Goal: Task Accomplishment & Management: Manage account settings

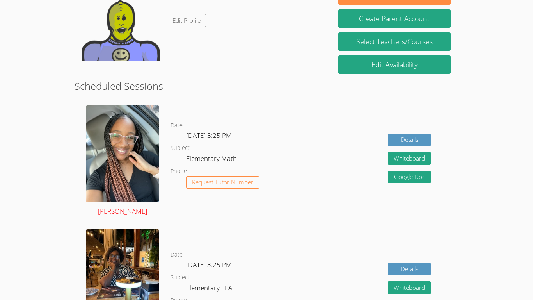
scroll to position [144, 0]
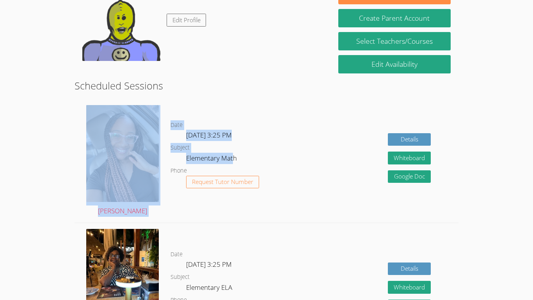
drag, startPoint x: 163, startPoint y: 130, endPoint x: 234, endPoint y: 156, distance: 75.7
click at [234, 156] on div "[PERSON_NAME] Date [DATE] 3:25 PM Subject Elementary Math Phone Request Tutor N…" at bounding box center [267, 161] width 384 height 124
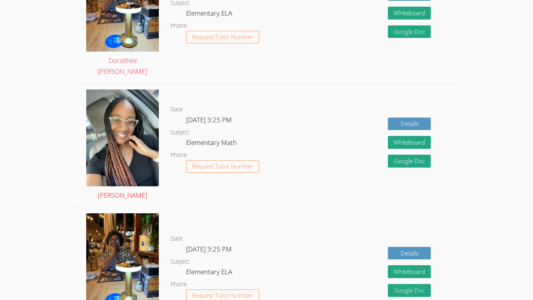
scroll to position [699, 0]
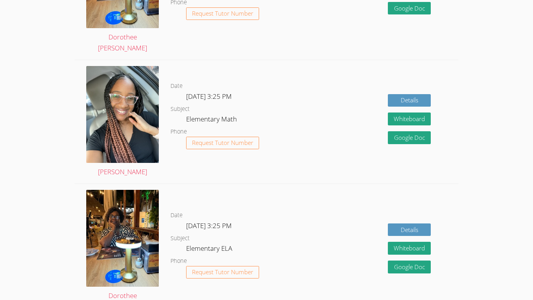
click at [287, 215] on dl "Date [DATE] 3:25 PM Subject Elementary ELA Phone Request Tutor Number" at bounding box center [238, 250] width 134 height 81
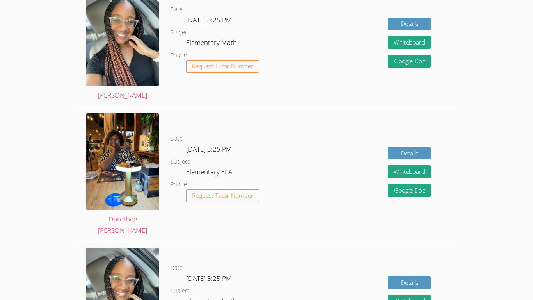
scroll to position [780, 0]
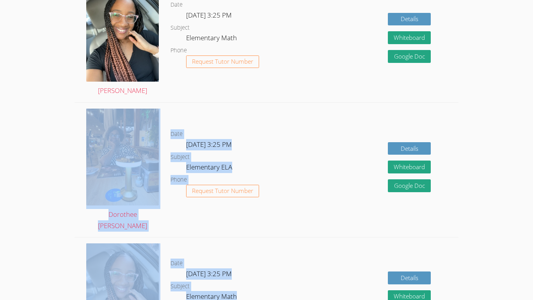
drag, startPoint x: 13, startPoint y: 175, endPoint x: 17, endPoint y: 136, distance: 39.3
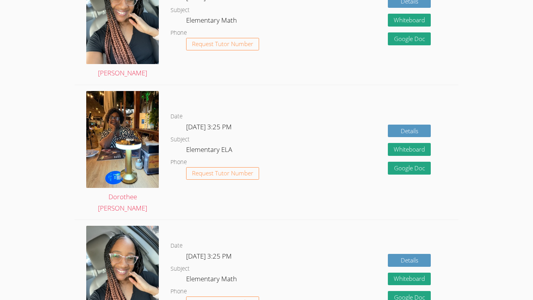
scroll to position [802, 0]
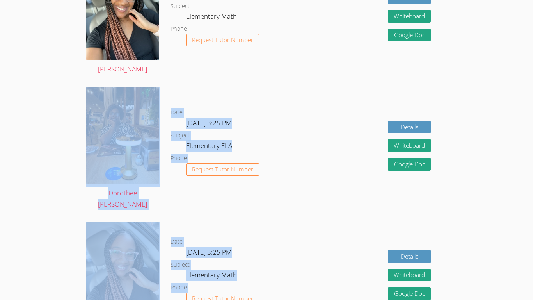
drag, startPoint x: 24, startPoint y: 140, endPoint x: 78, endPoint y: 143, distance: 54.3
click at [291, 175] on dl "Date [DATE] 3:25 PM Subject Elementary ELA Phone Request Tutor Number" at bounding box center [238, 148] width 134 height 81
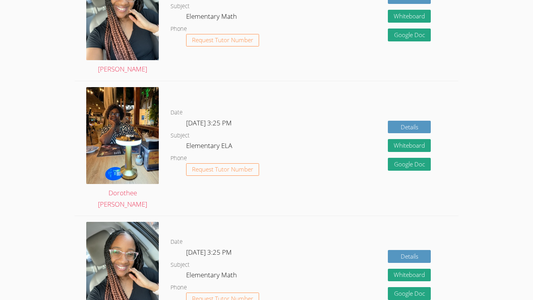
scroll to position [0, 0]
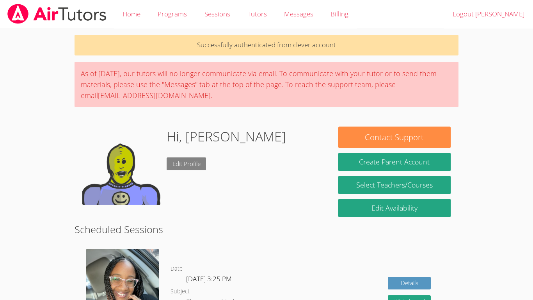
click at [202, 158] on link "Edit Profile" at bounding box center [187, 163] width 40 height 13
